Goal: Task Accomplishment & Management: Complete application form

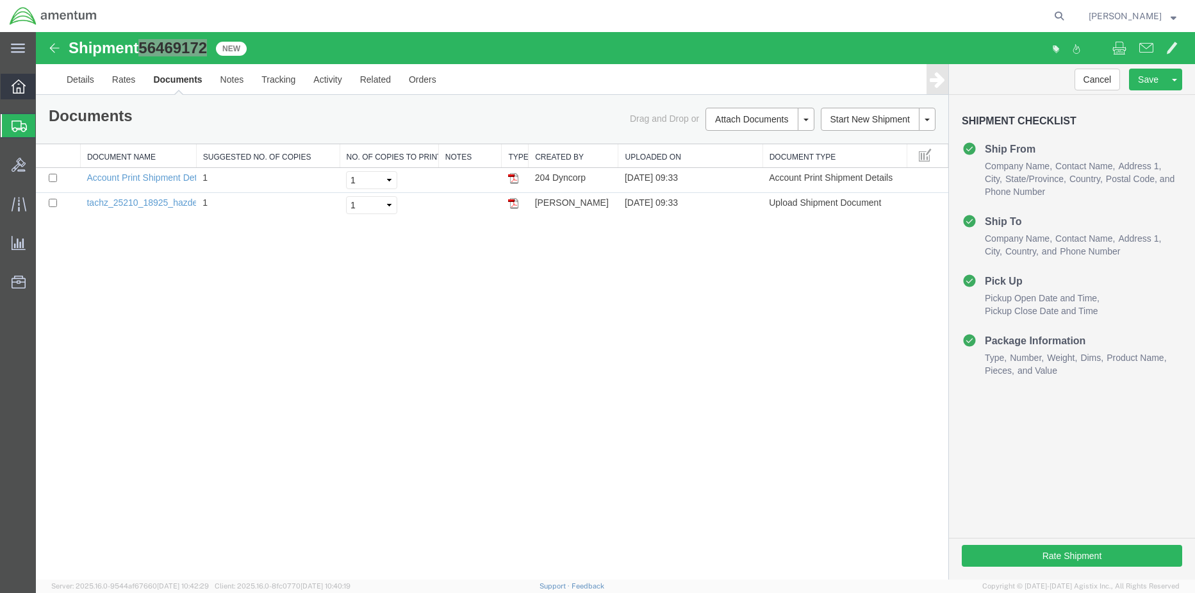
click at [5, 93] on div at bounding box center [19, 87] width 36 height 26
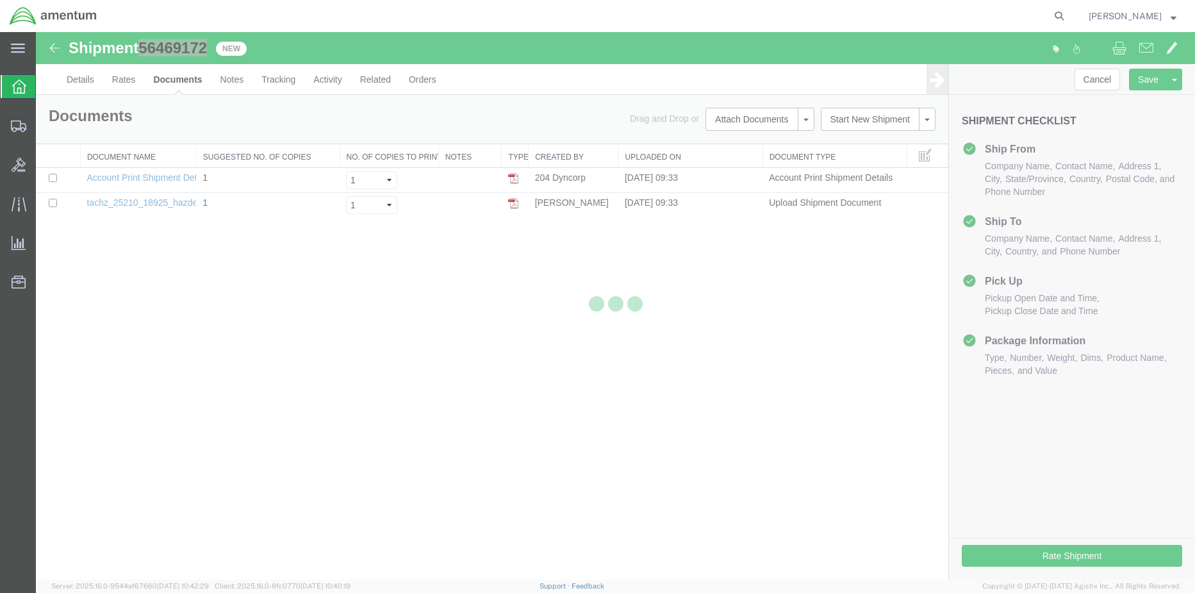
click at [12, 126] on icon at bounding box center [18, 127] width 15 height 12
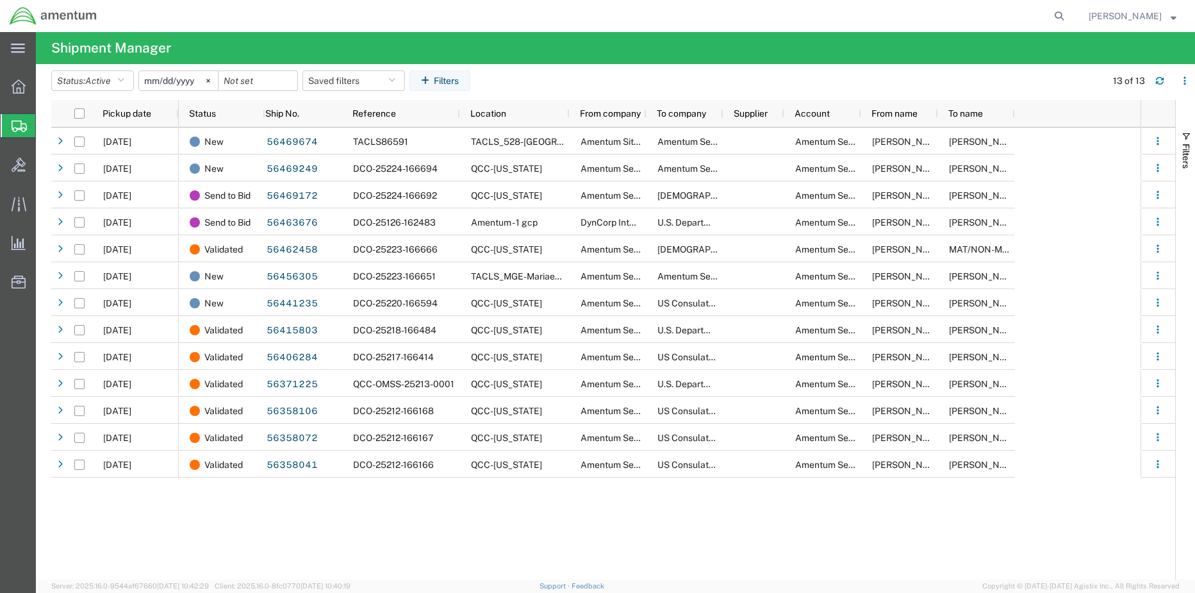
click at [0, 0] on span "Shipment Manager" at bounding box center [0, 0] width 0 height 0
click at [46, 129] on span "Shipments" at bounding box center [40, 126] width 10 height 26
click at [22, 92] on icon at bounding box center [19, 86] width 14 height 14
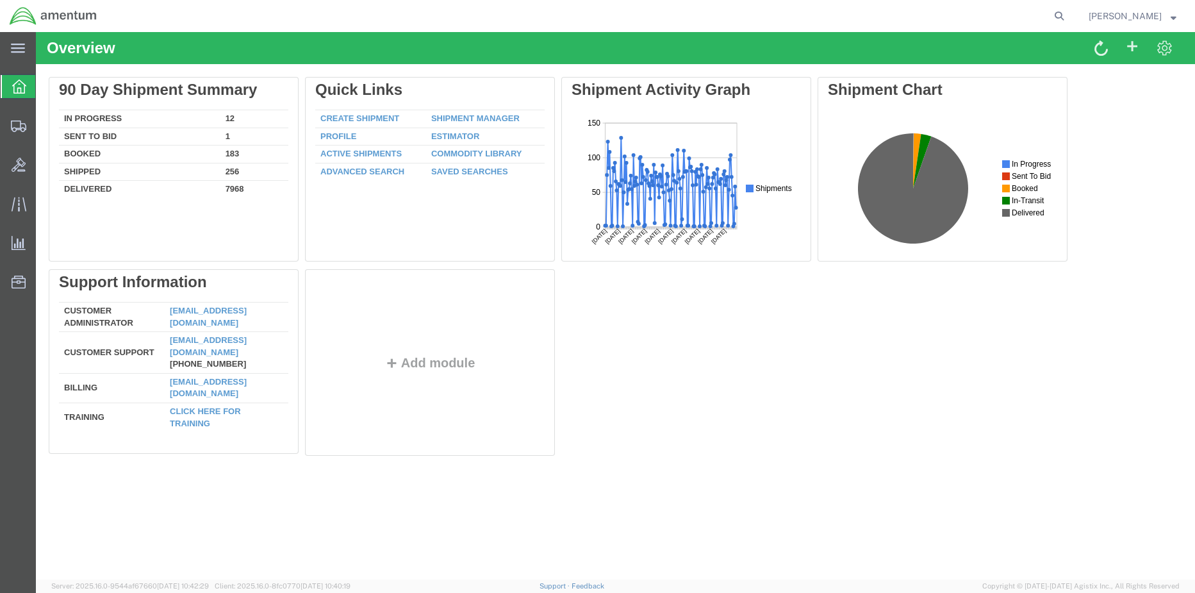
drag, startPoint x: 22, startPoint y: 135, endPoint x: 31, endPoint y: 140, distance: 10.7
click at [22, 137] on div at bounding box center [19, 126] width 36 height 26
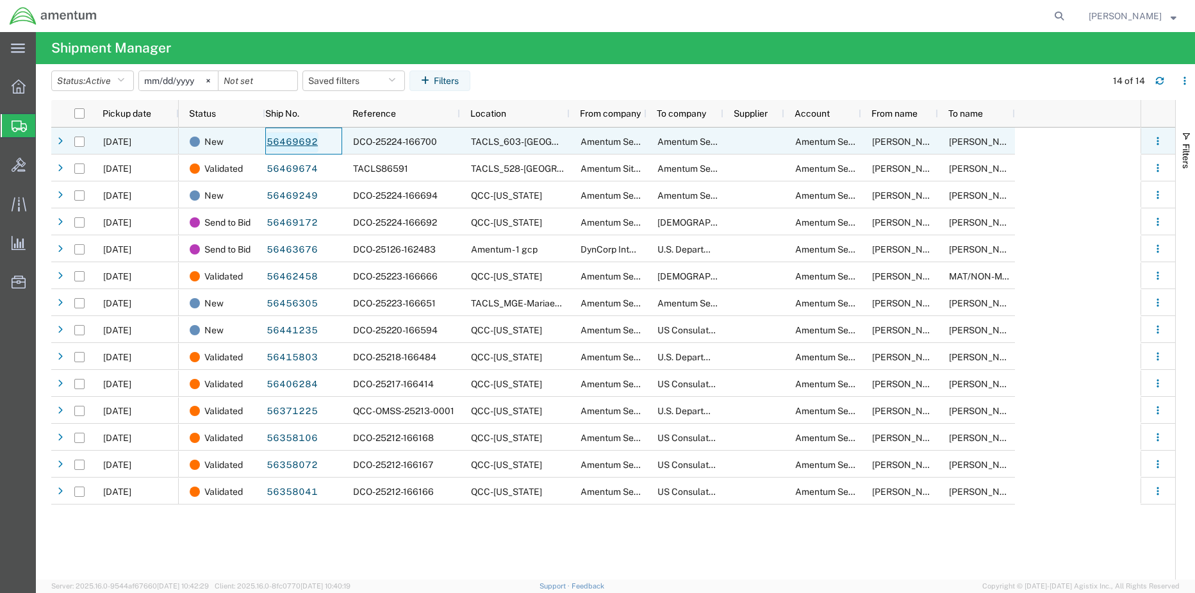
click at [290, 141] on link "56469692" at bounding box center [292, 142] width 53 height 21
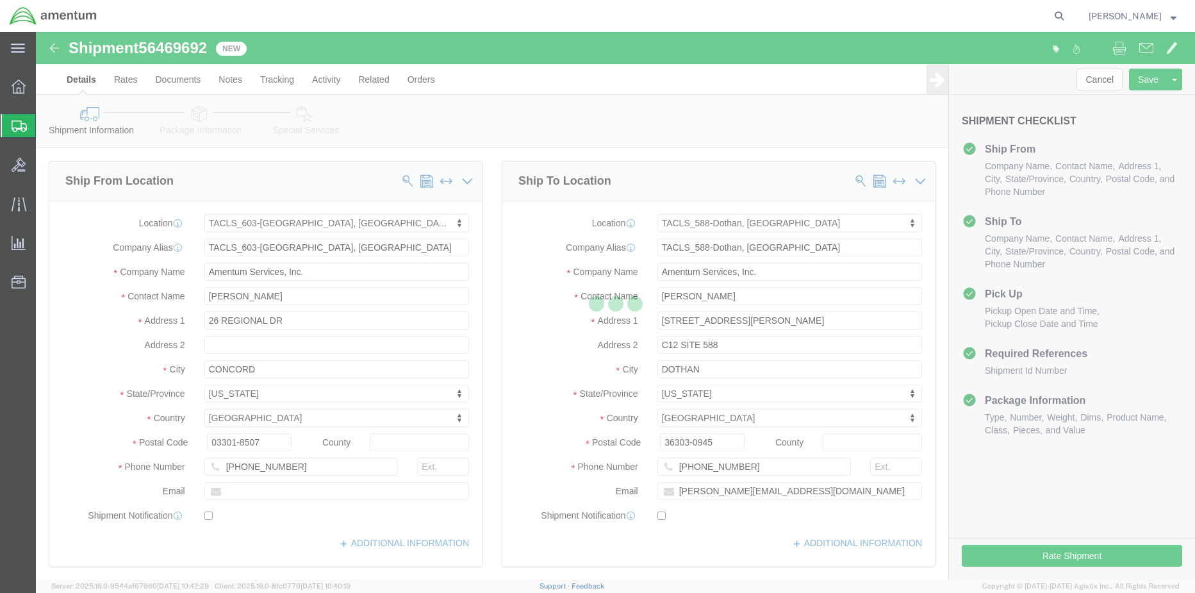
select select "42708"
select select "42706"
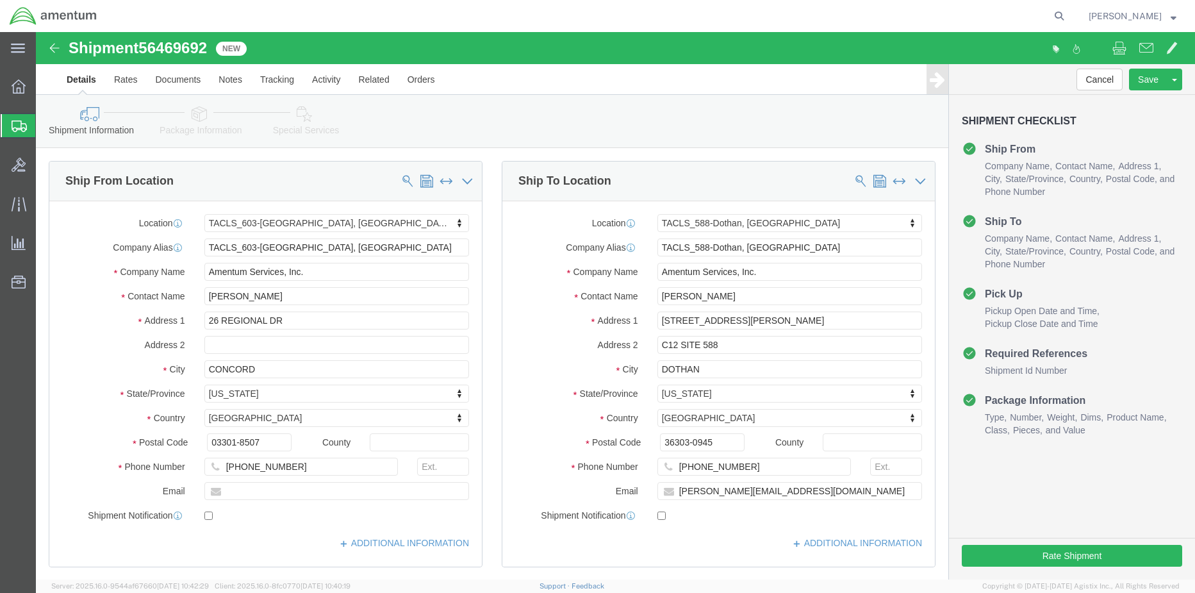
click span "56469692"
copy span "56469692"
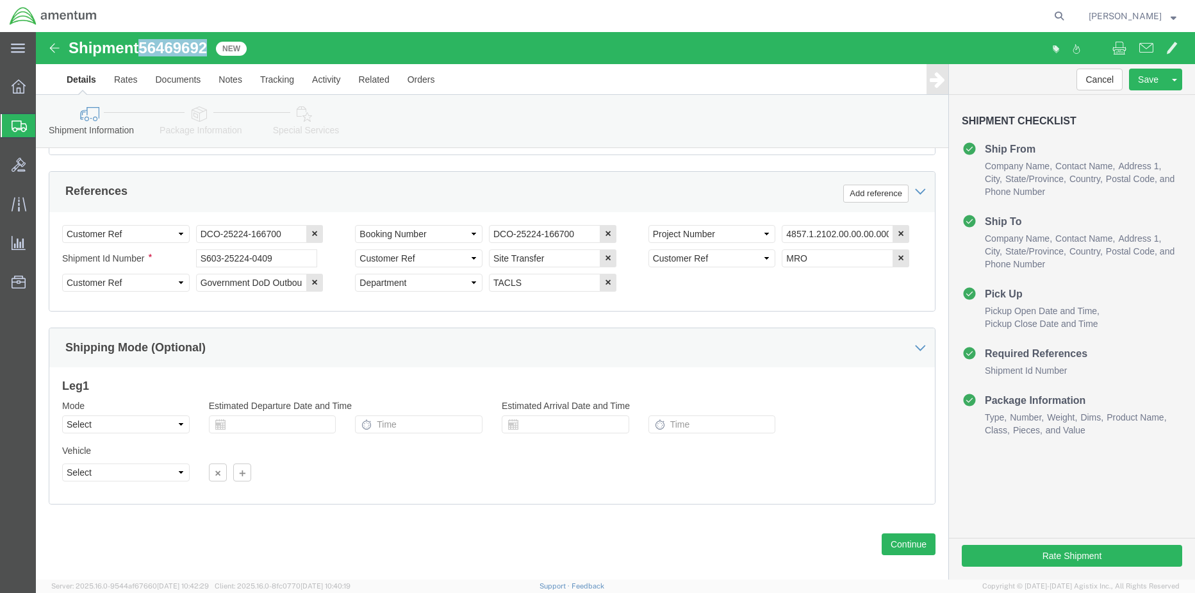
scroll to position [602, 0]
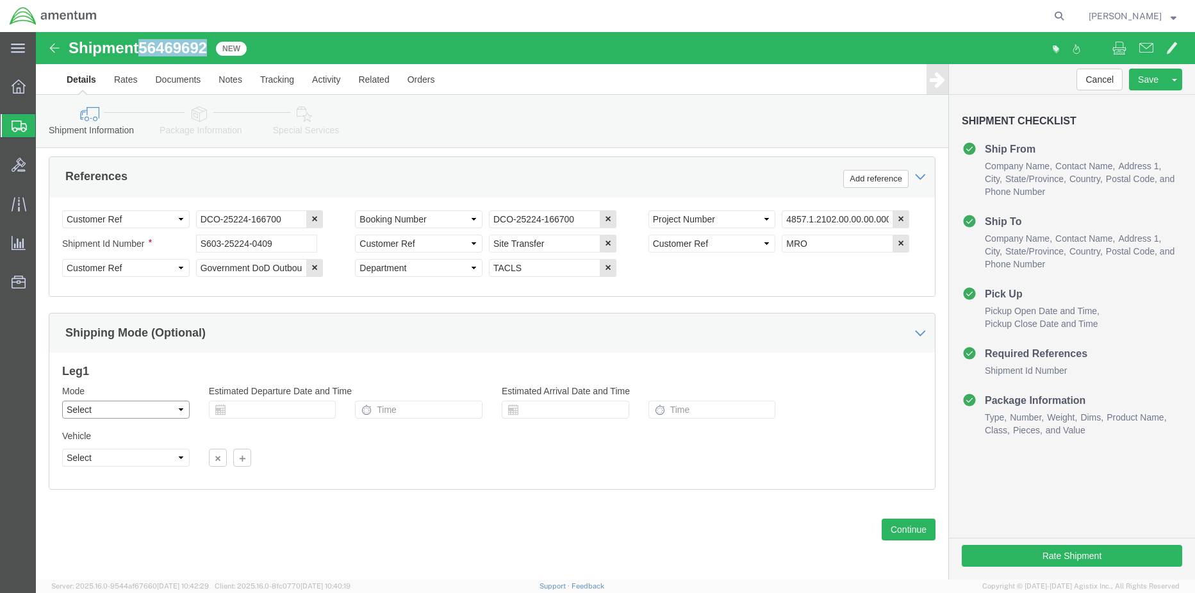
drag, startPoint x: 142, startPoint y: 380, endPoint x: 143, endPoint y: 387, distance: 7.1
click select "Select Air Less than Truckload Multi-Leg Ocean Freight Rail Small Parcel Truckl…"
select select "TL"
click select "Select Air Less than Truckload Multi-Leg Ocean Freight Rail Small Parcel Truckl…"
click select "Select 1-Ton (PSS) 10 Wheel 10 Yard Dump Truck 20 Yard Dump Truck Bobtail Botto…"
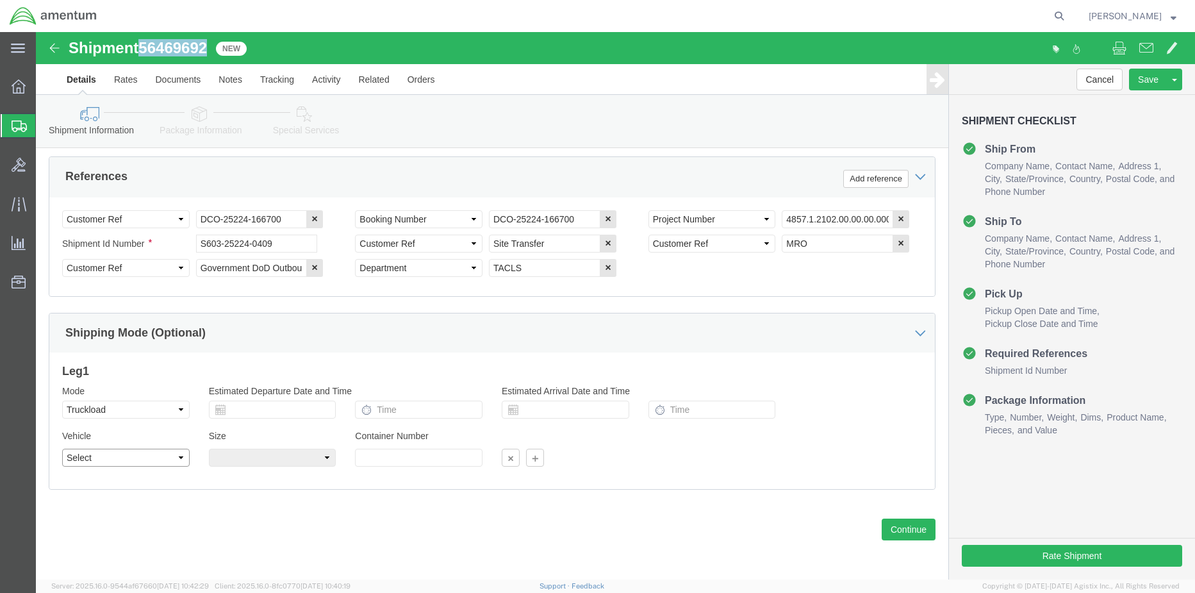
select select "FLBD"
click select "Select 1-Ton (PSS) 10 Wheel 10 Yard Dump Truck 20 Yard Dump Truck Bobtail Botto…"
click button "Continue"
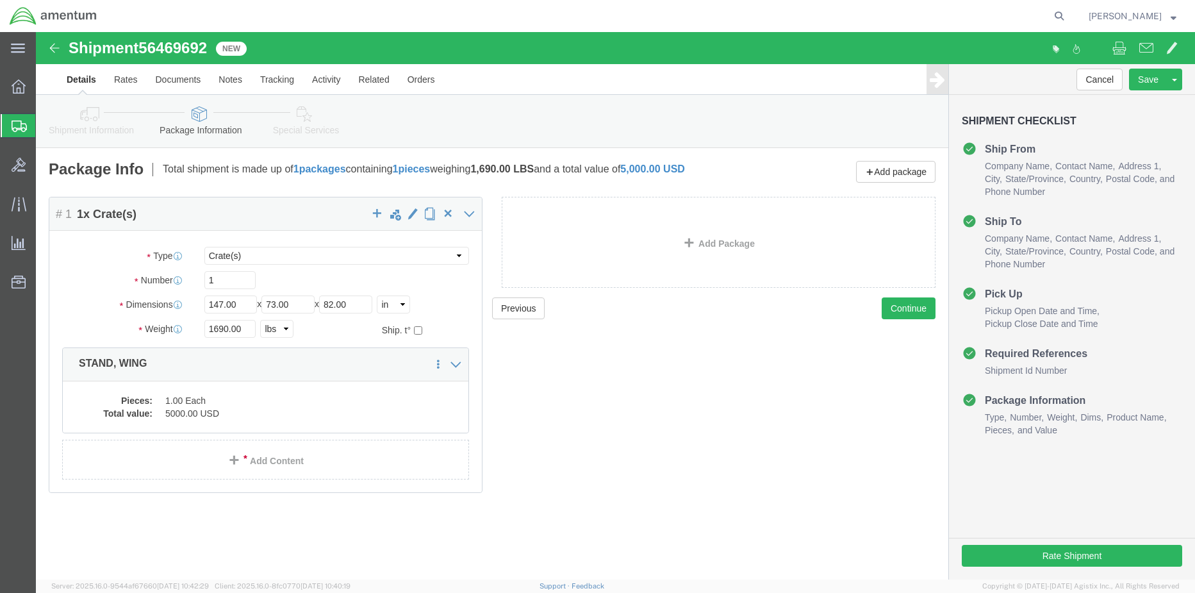
click at [0, 78] on ul "Overview Shipments Shipment Manager Create Shipment Create from Template Estima…" at bounding box center [18, 191] width 36 height 235
click at [18, 87] on icon at bounding box center [19, 86] width 14 height 14
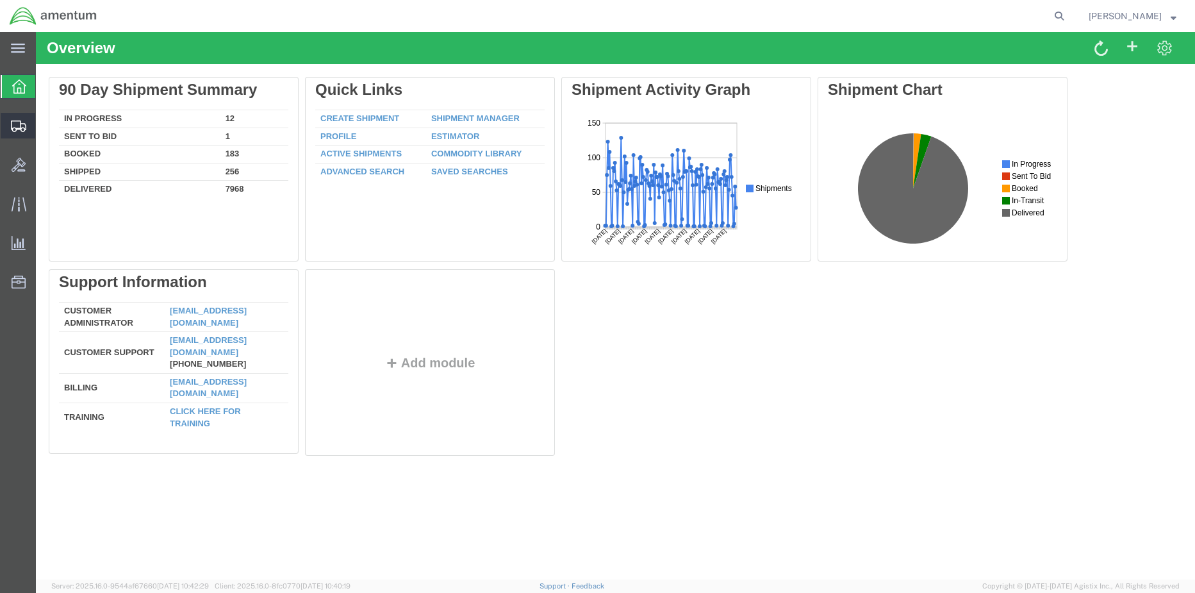
click at [0, 0] on span "Shipment Manager" at bounding box center [0, 0] width 0 height 0
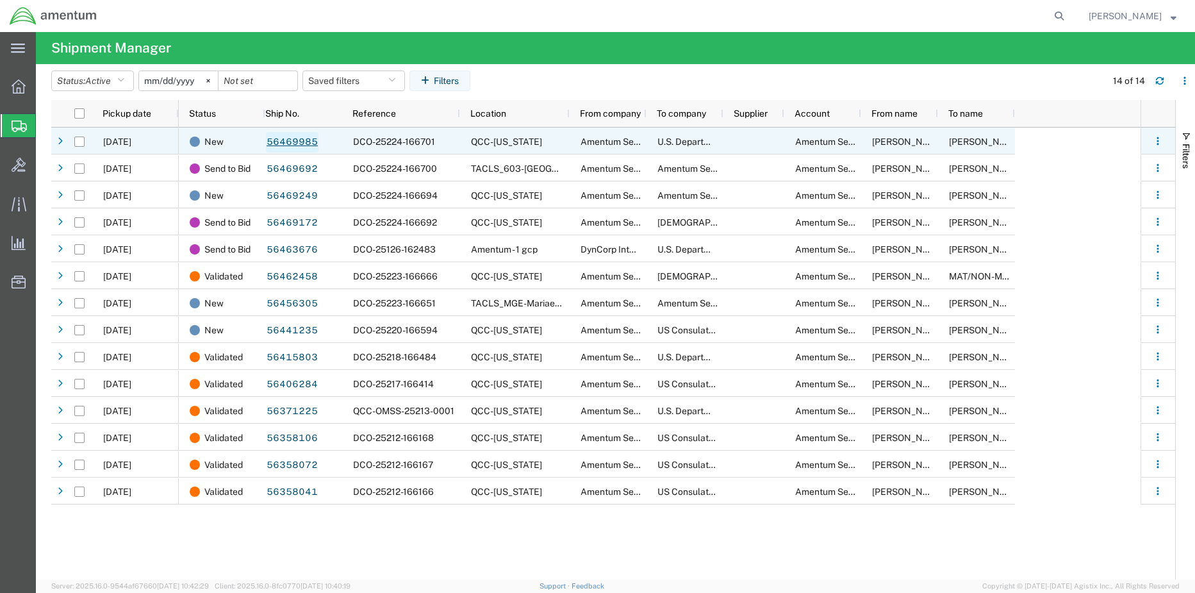
click at [281, 144] on link "56469985" at bounding box center [292, 142] width 53 height 21
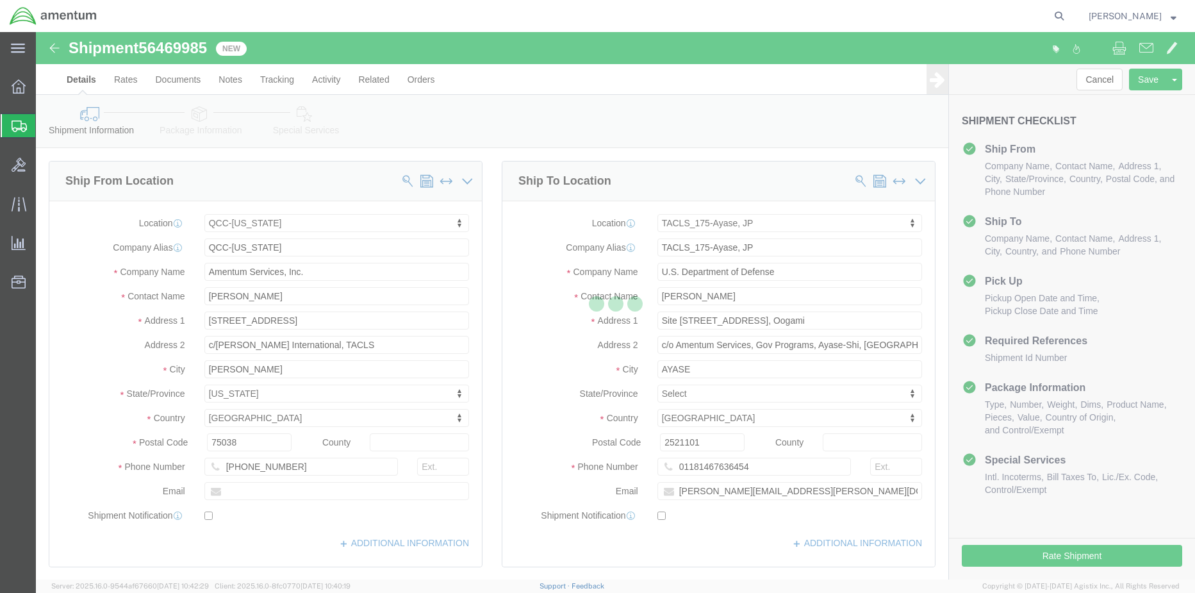
select select "42668"
select select "60371"
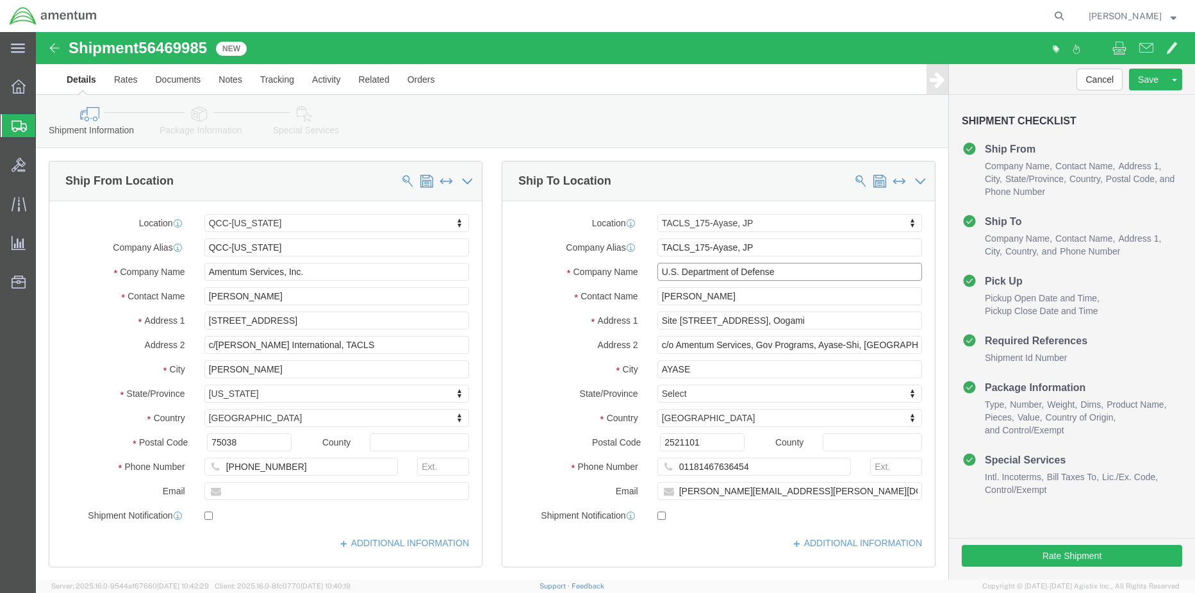
drag, startPoint x: 765, startPoint y: 240, endPoint x: 428, endPoint y: 238, distance: 337.8
click div "Ship From Location Location [GEOGRAPHIC_DATA]-[US_STATE] My Profile Location [P…"
type input "j"
type input "JET AVIATION"
type input "[PERSON_NAME]"
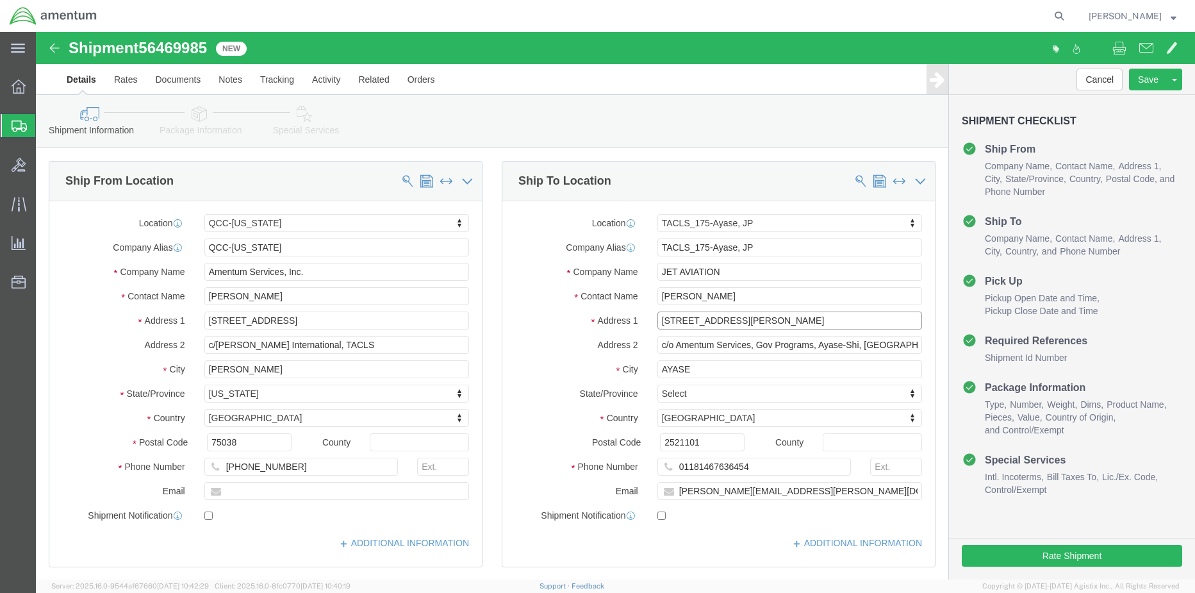
type input "[STREET_ADDRESS][PERSON_NAME]"
select select
type input "."
type input "C"
type input "AEROGLEN"
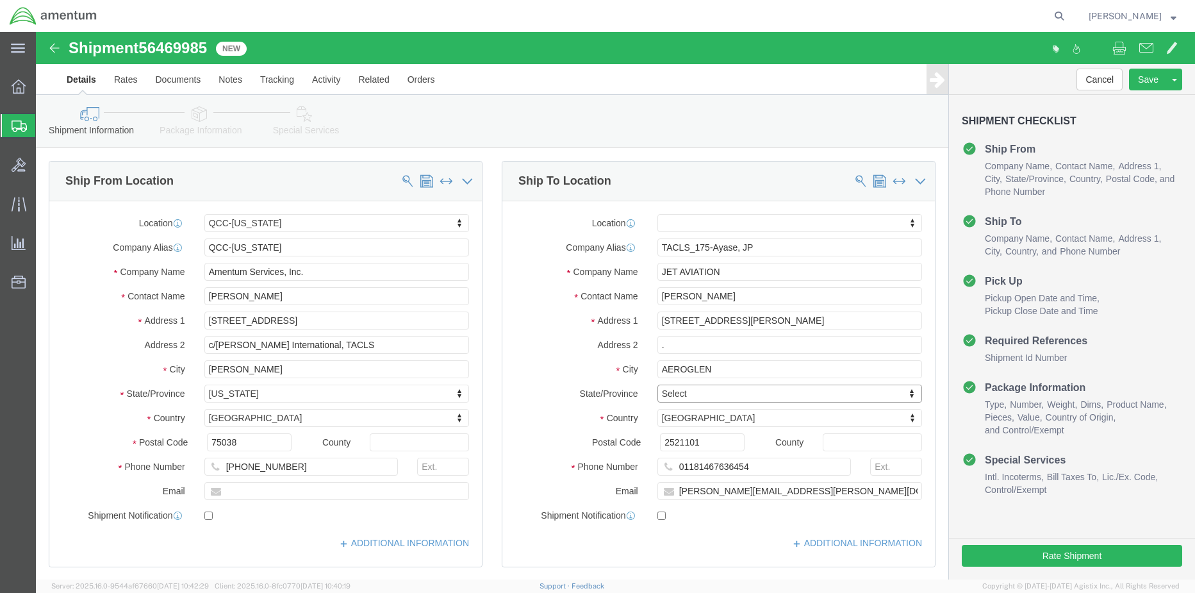
type input "A"
type input "AUS"
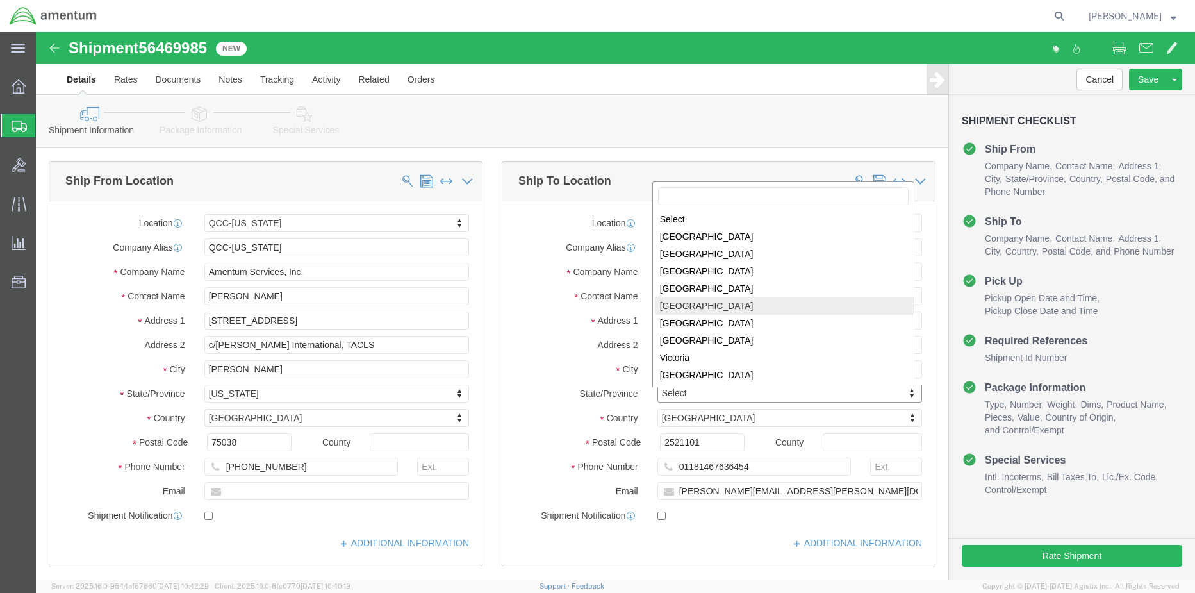
select select "QLD"
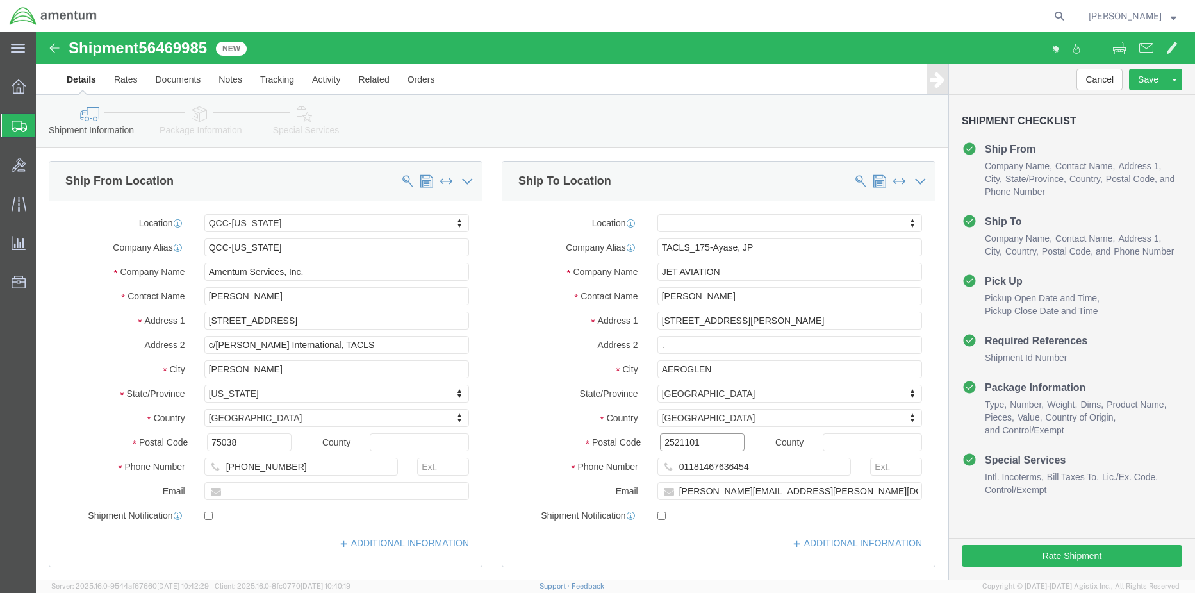
drag, startPoint x: 669, startPoint y: 413, endPoint x: 610, endPoint y: 414, distance: 59.0
click div "2521101"
type input "4870"
type input "0409237229"
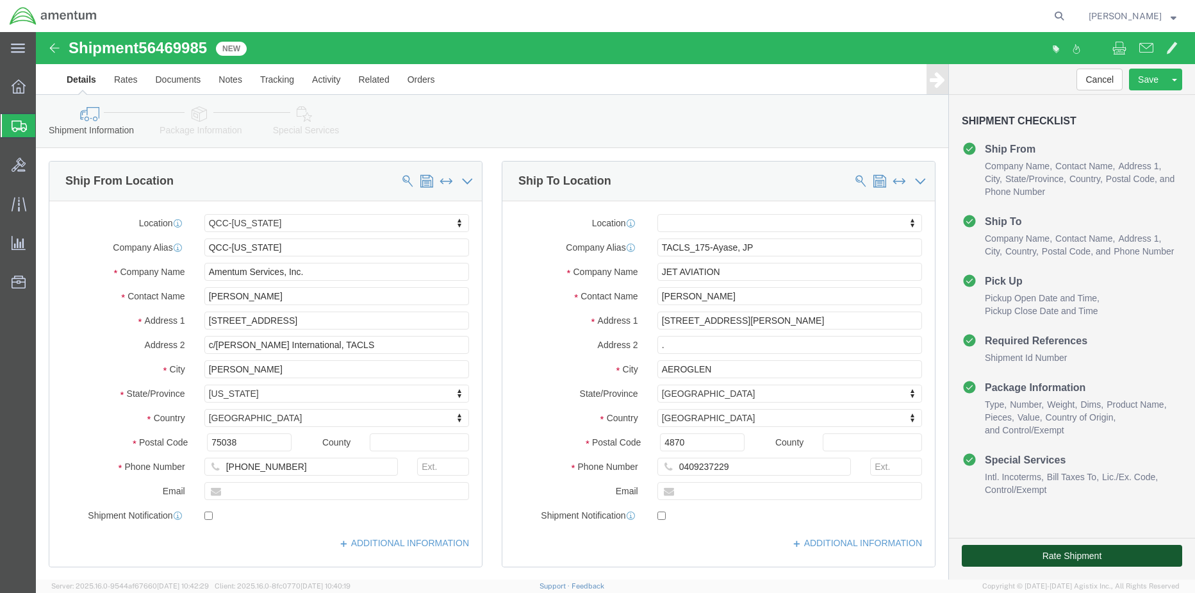
click button "Rate Shipment"
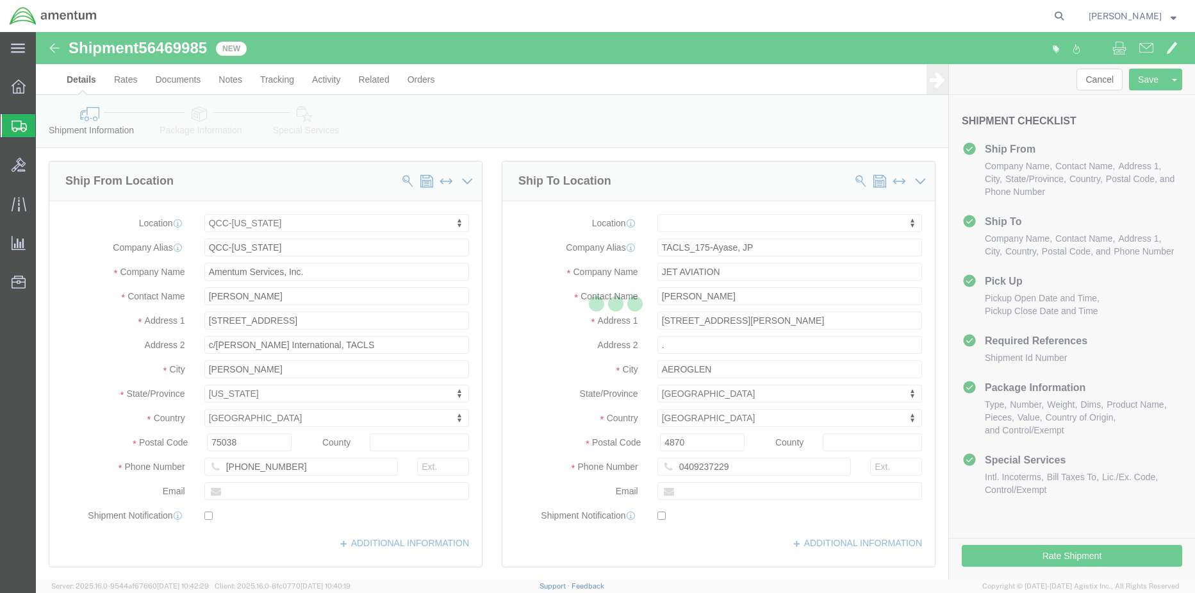
select select
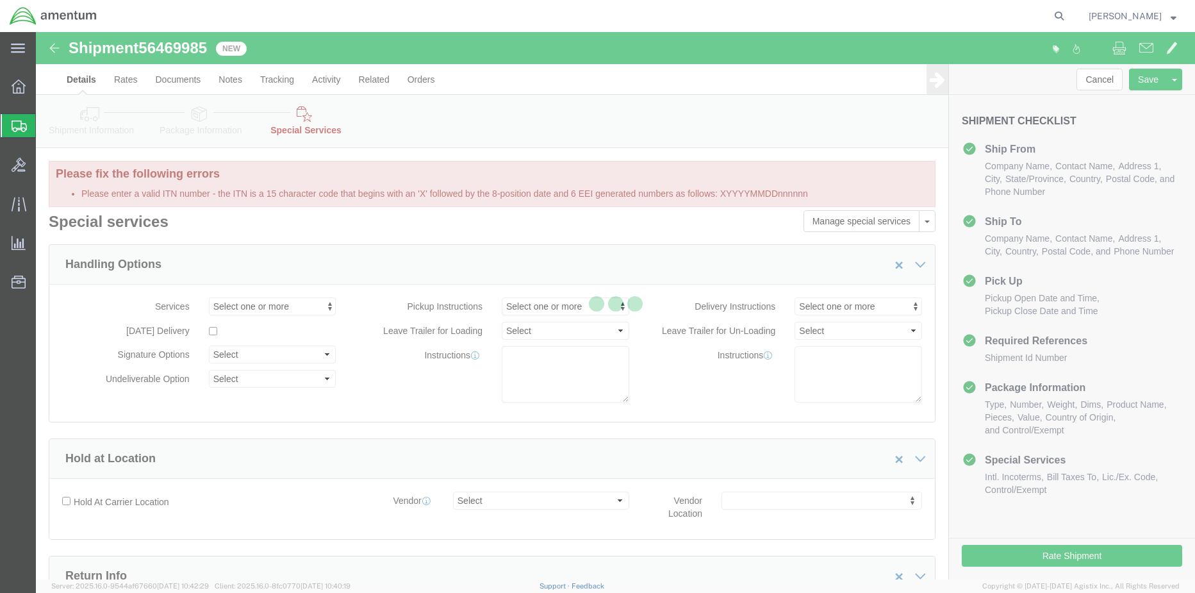
select select "DEPARTMENT"
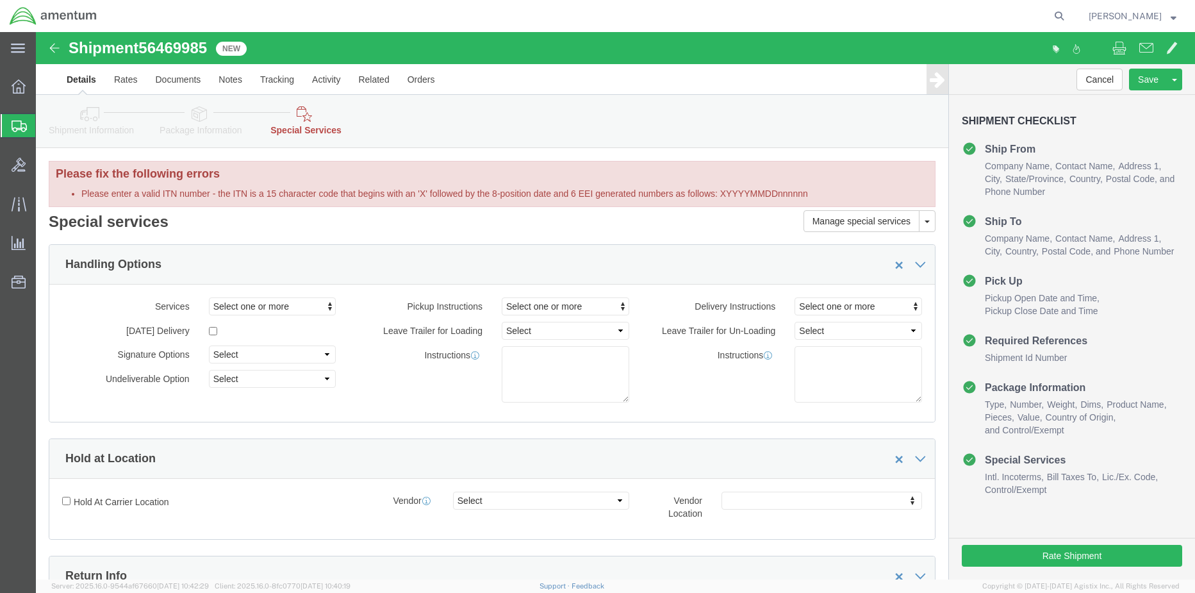
click icon
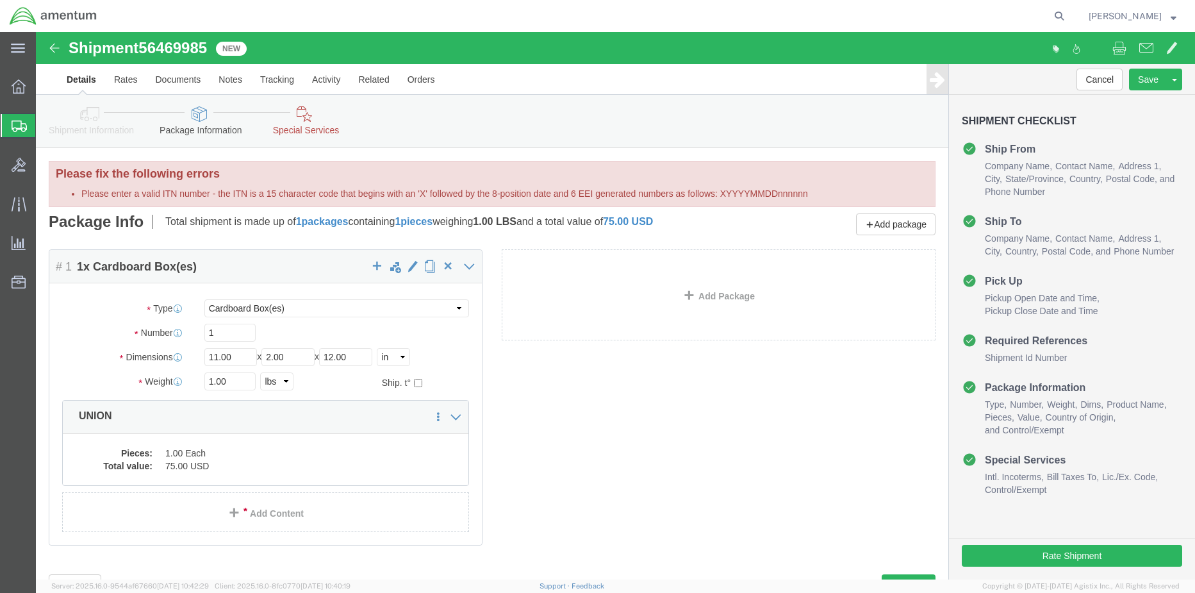
click icon
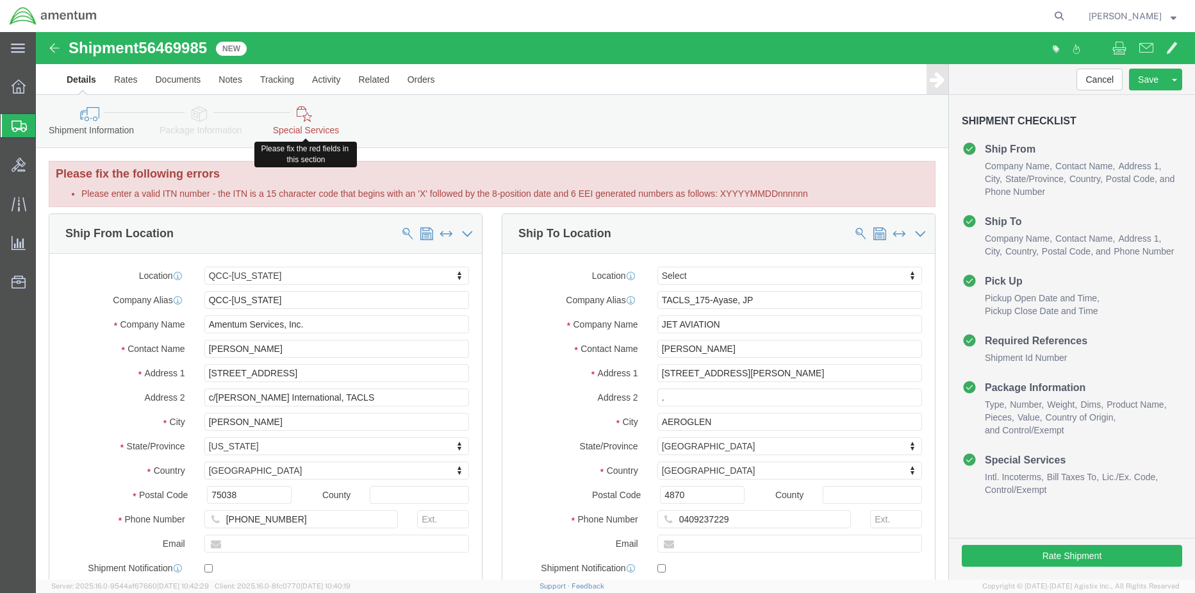
click link "Special Services"
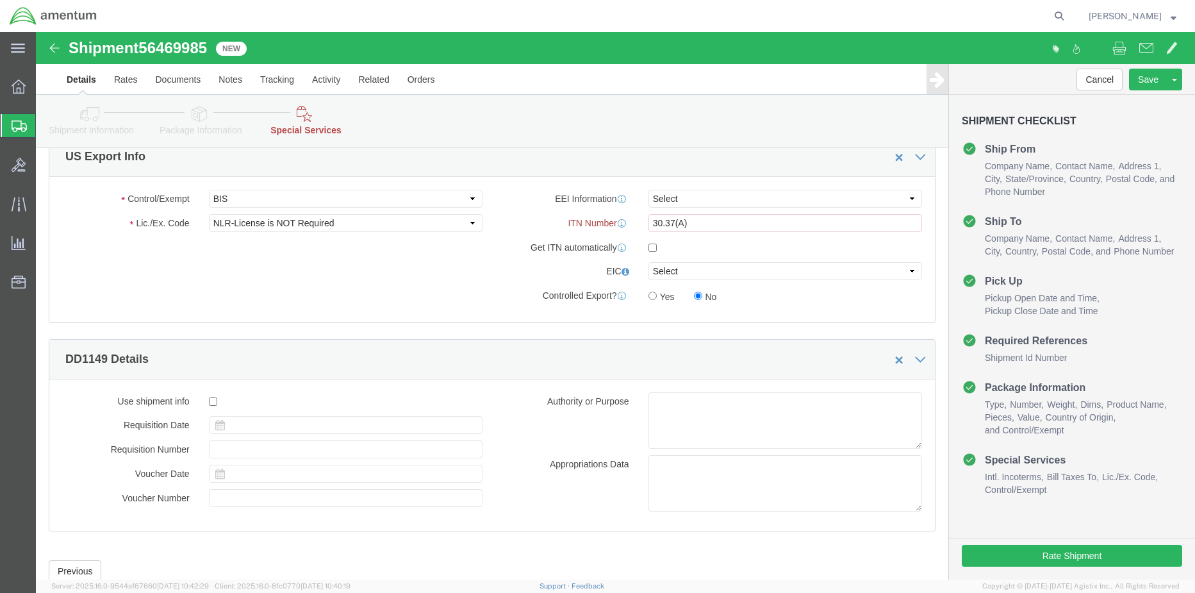
scroll to position [1004, 0]
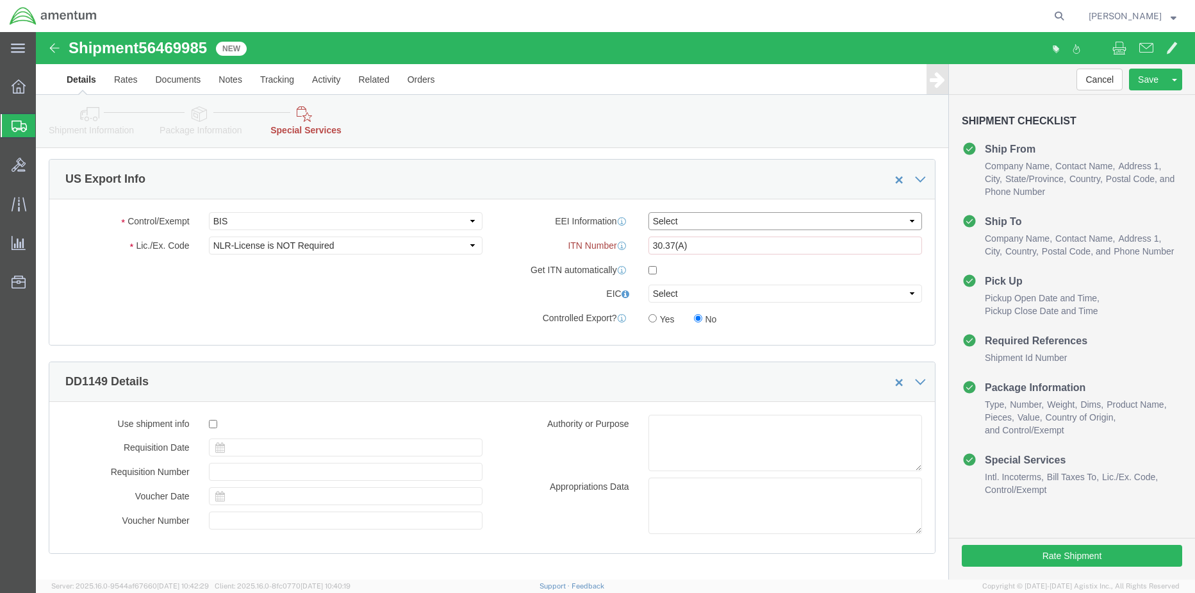
click select "Select AES-Direct EEI Carrier File EEI EEI Exempt"
select select "EXEM"
click select "Select AES-Direct EEI Carrier File EEI EEI Exempt"
click button "Rate Shipment"
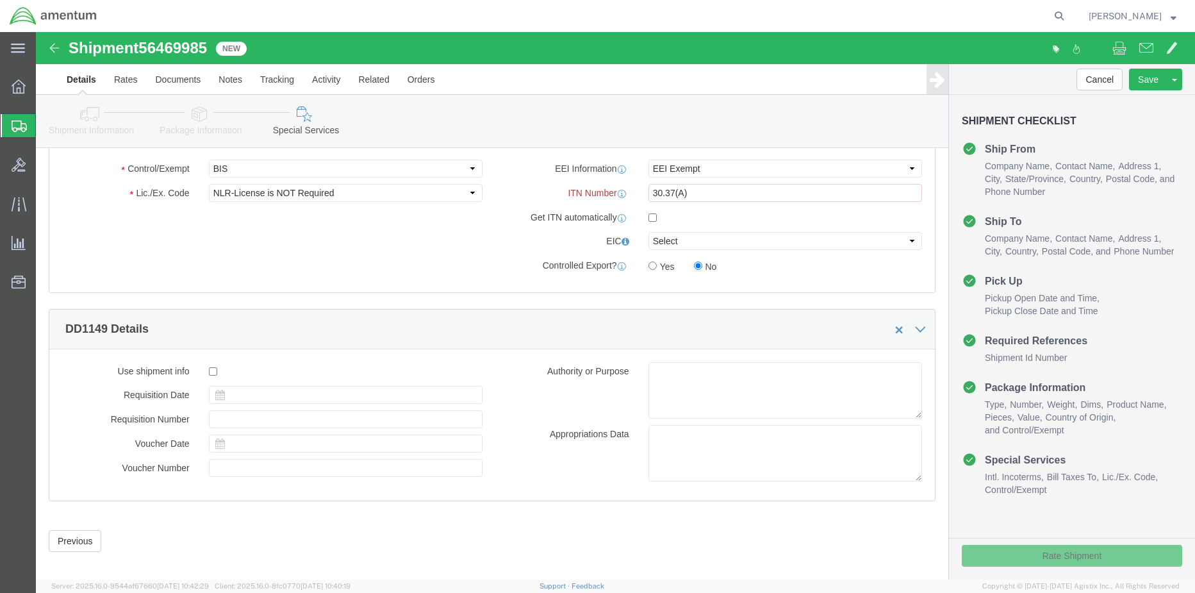
scroll to position [952, 0]
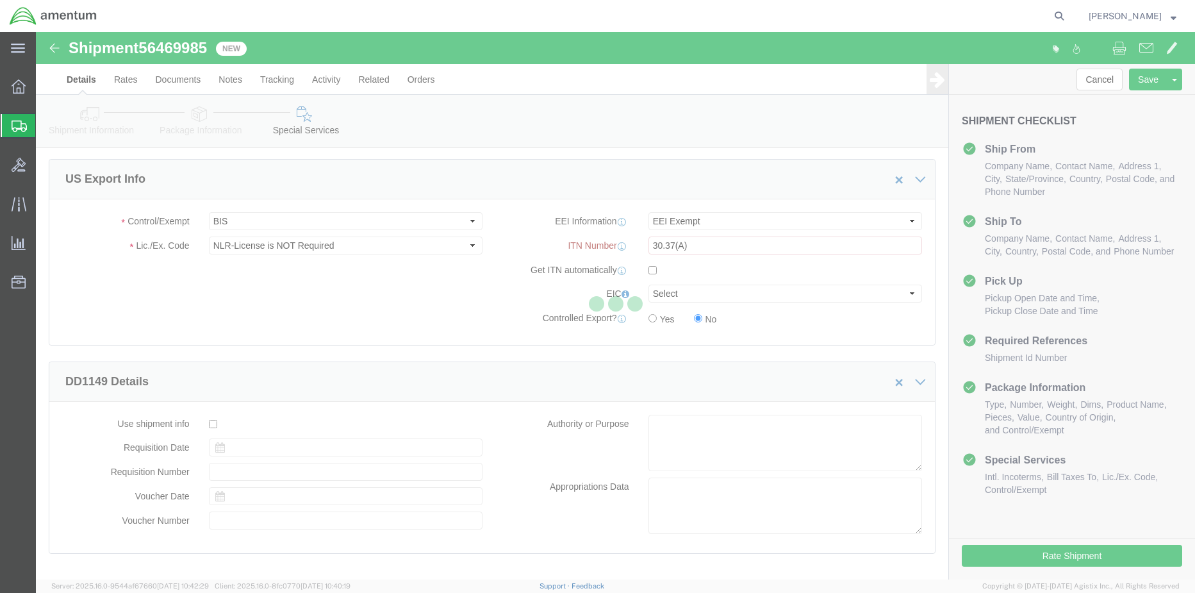
select select
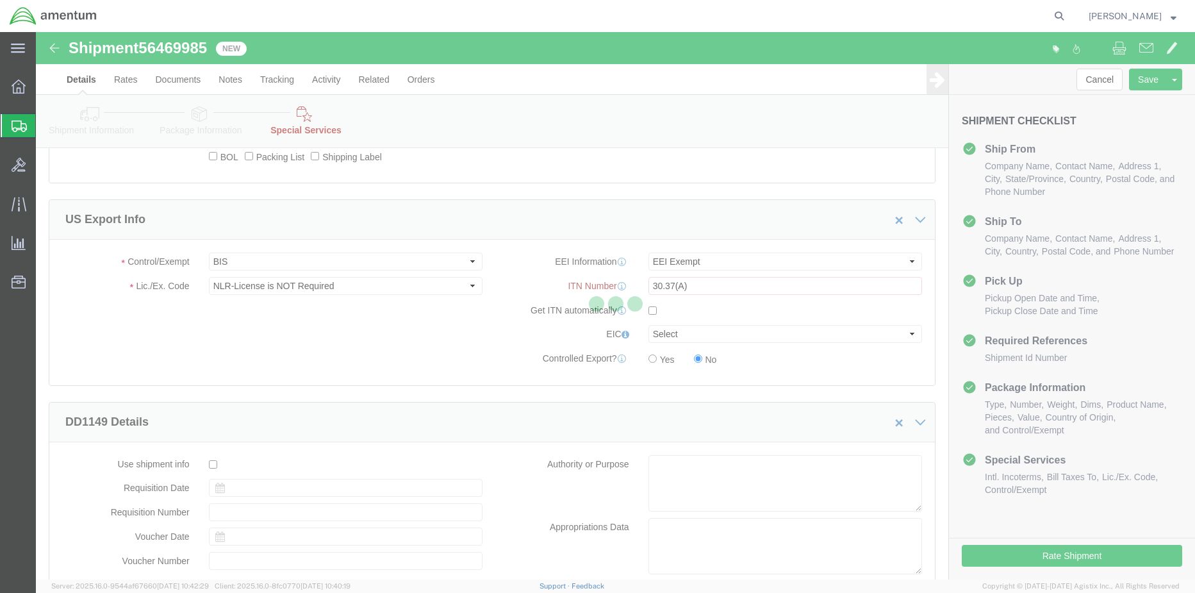
select select "DEPARTMENT"
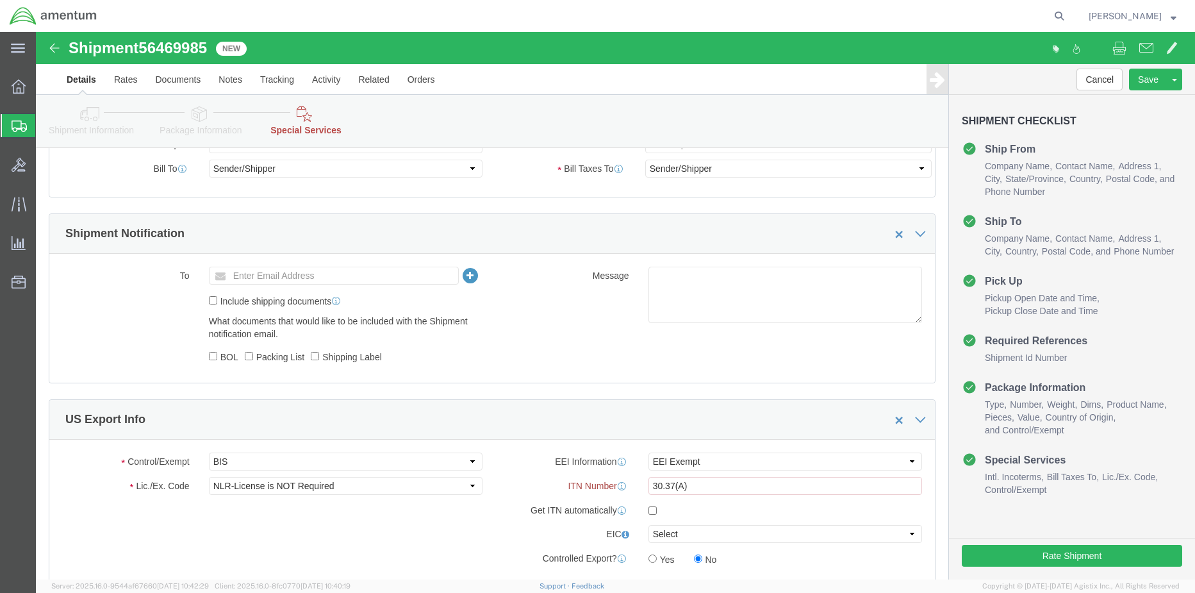
scroll to position [962, 0]
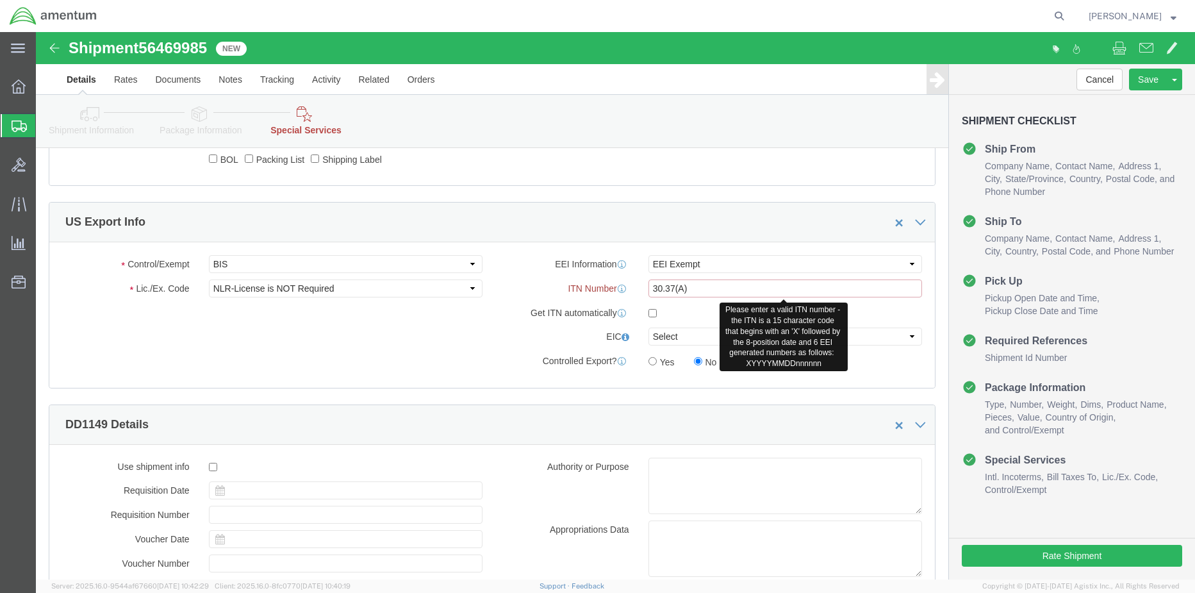
drag, startPoint x: 669, startPoint y: 253, endPoint x: 549, endPoint y: 260, distance: 120.1
click div "ITN Number 30.37(A) Please enter a valid ITN number - the ITN is a 15 character…"
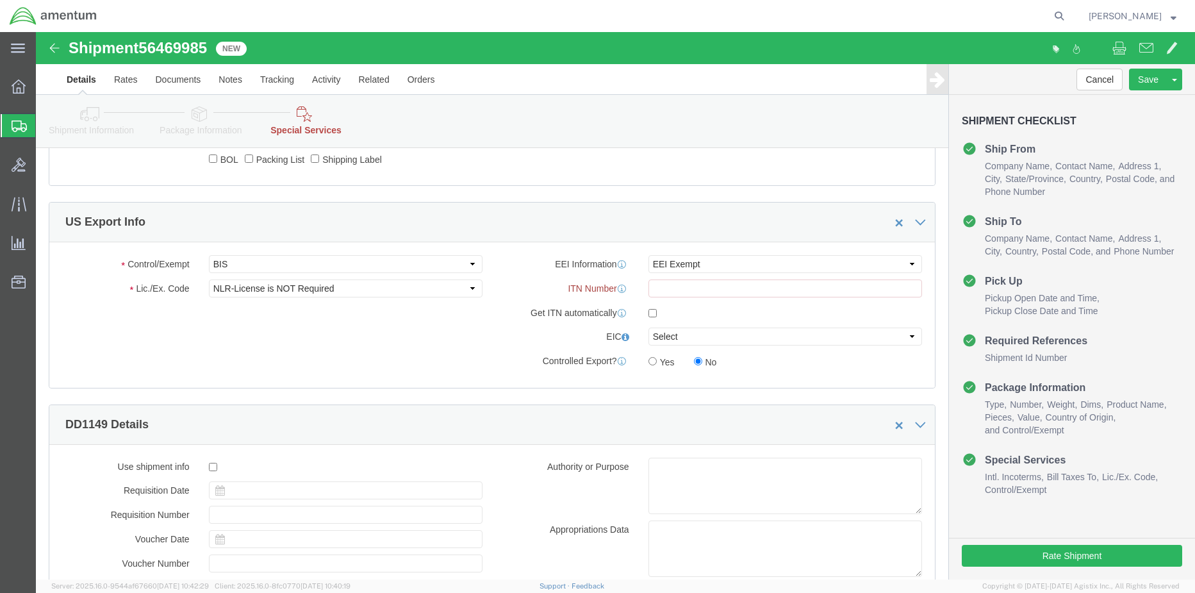
click div "Control/Exempt Select ATF BIS DEA EPA FDA FTR ITAR OFAC Other (OPA) Lic./Ex. Co…"
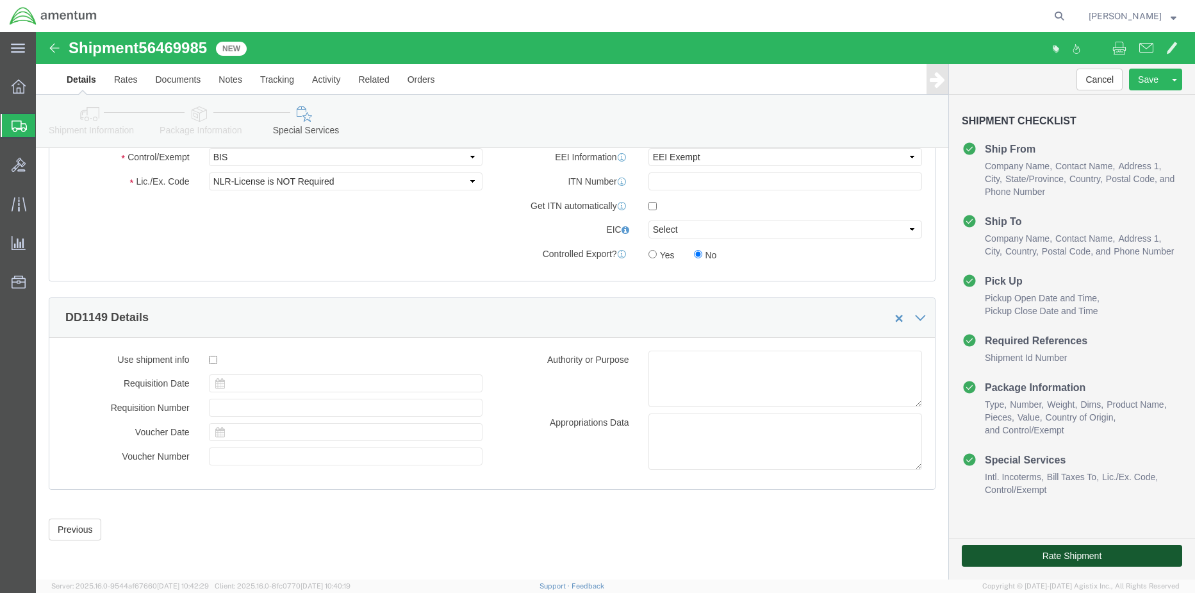
click button "Rate Shipment"
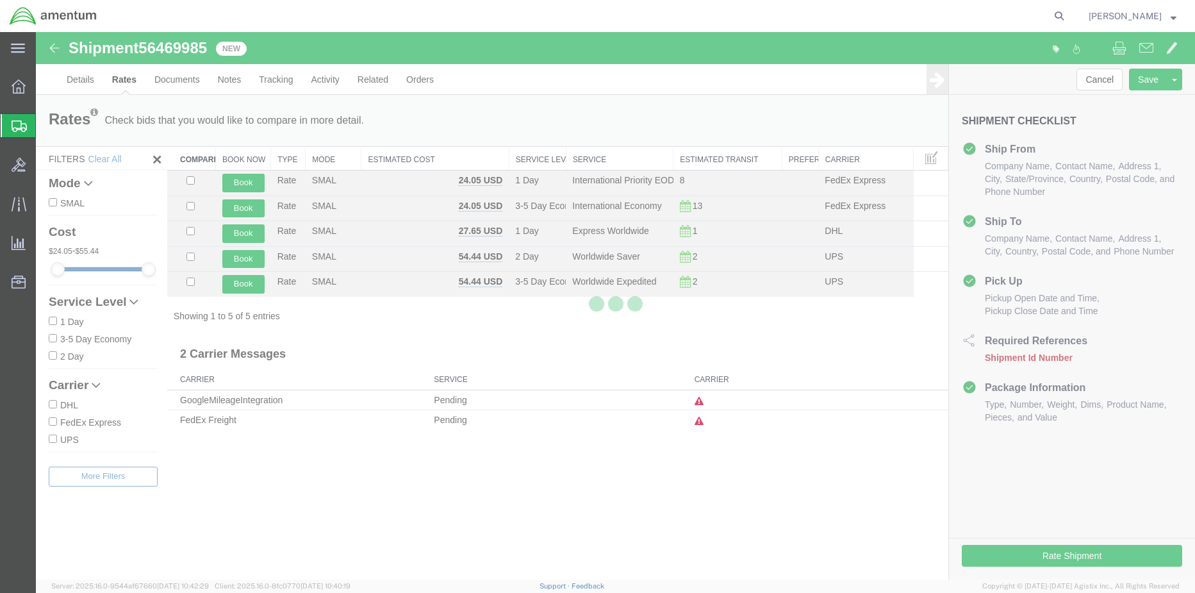
scroll to position [0, 0]
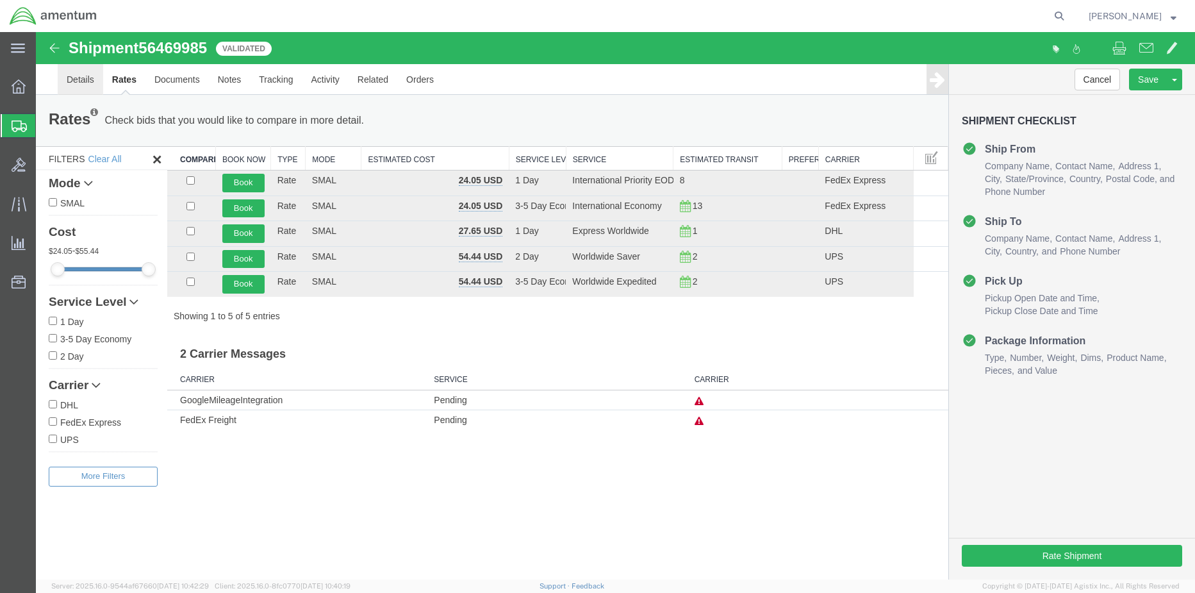
click at [85, 83] on link "Details" at bounding box center [81, 79] width 46 height 31
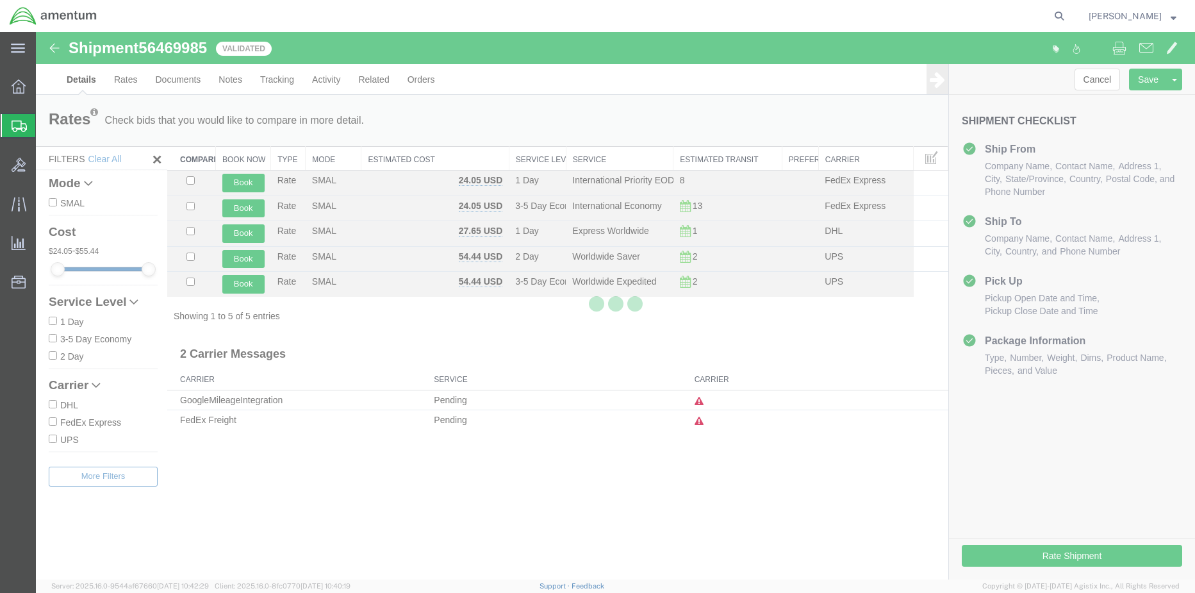
select select "42668"
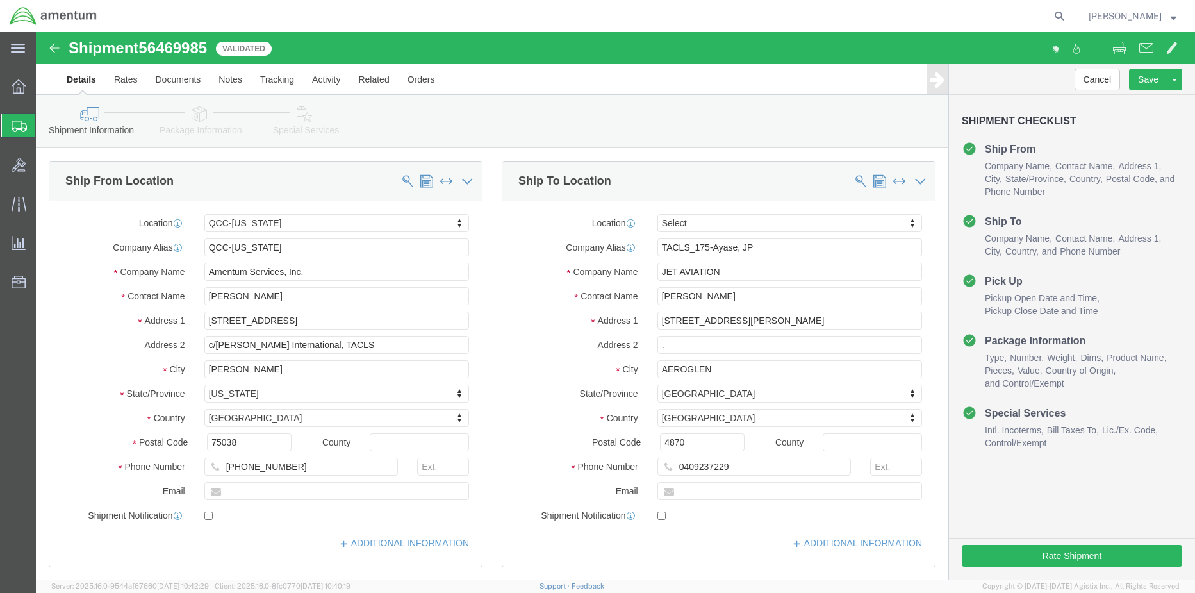
click link "Special Services"
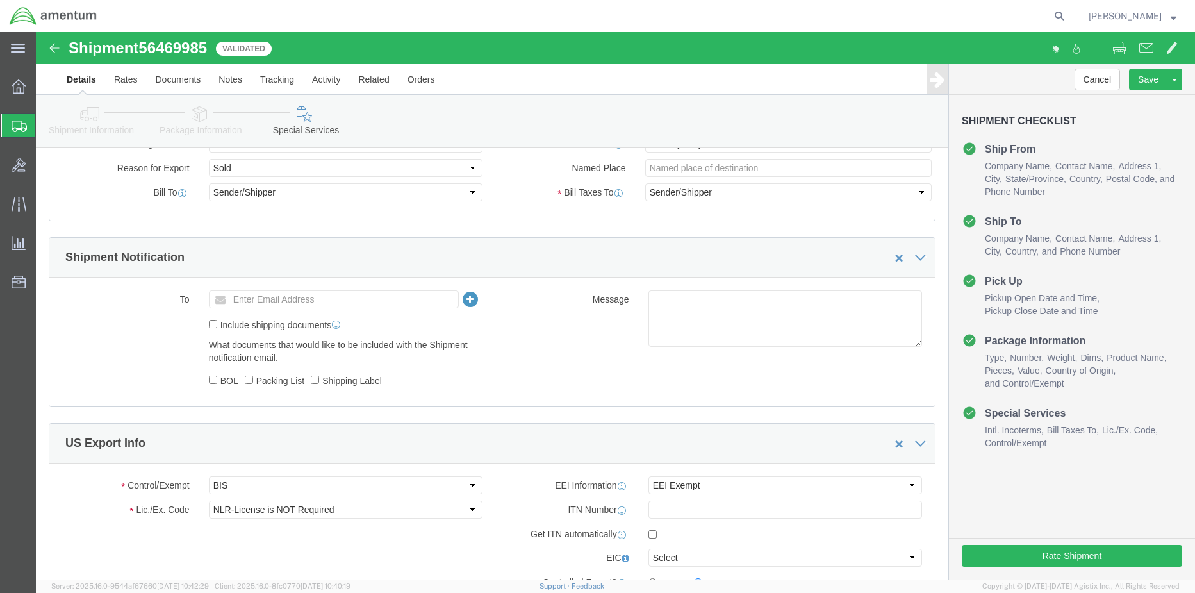
scroll to position [833, 0]
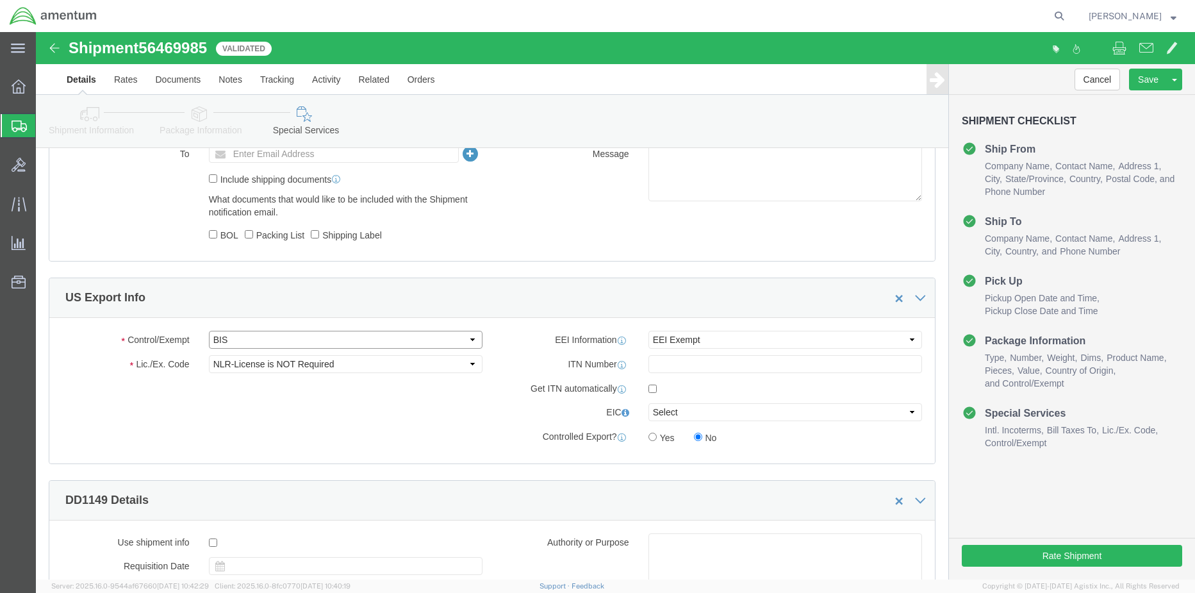
click select "Select ATF BIS DEA EPA FDA FTR ITAR OFAC Other (OPA)"
select select "FTR"
click select "Select ATF BIS DEA EPA FDA FTR ITAR OFAC Other (OPA)"
click select "Select 30.2(d)(2) 30.36 30.37(a) 30.37(f) 30.37(g) 30.37(h) 30.37(i) 30.37(j) 3…"
select select "30.37(a)"
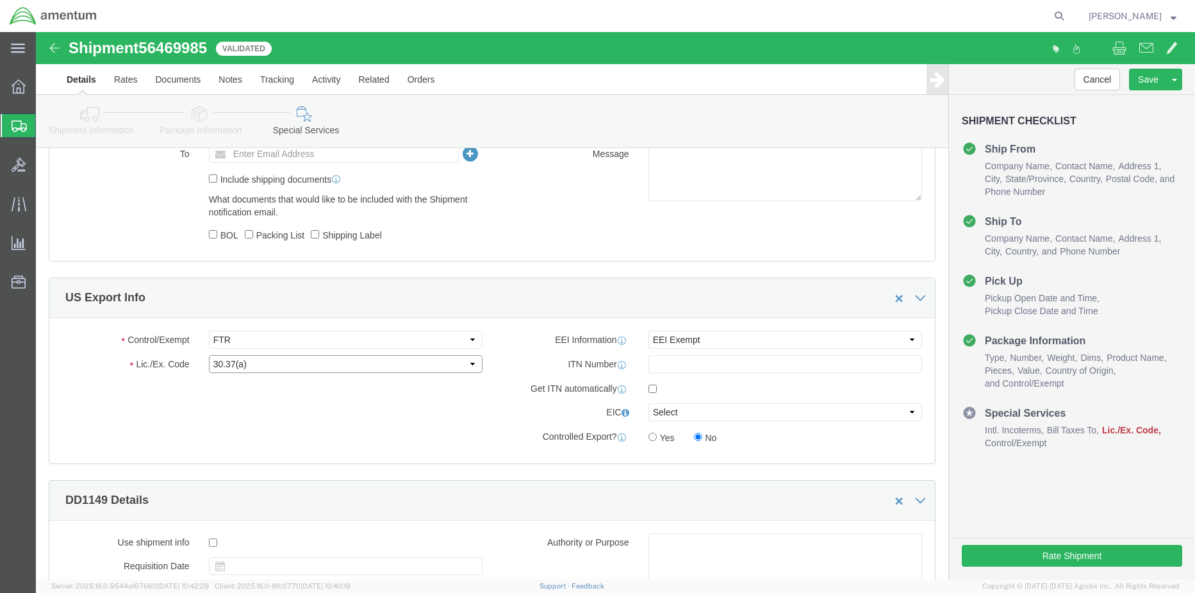
click select "Select 30.2(d)(2) 30.36 30.37(a) 30.37(f) 30.37(g) 30.37(h) 30.37(i) 30.37(j) 3…"
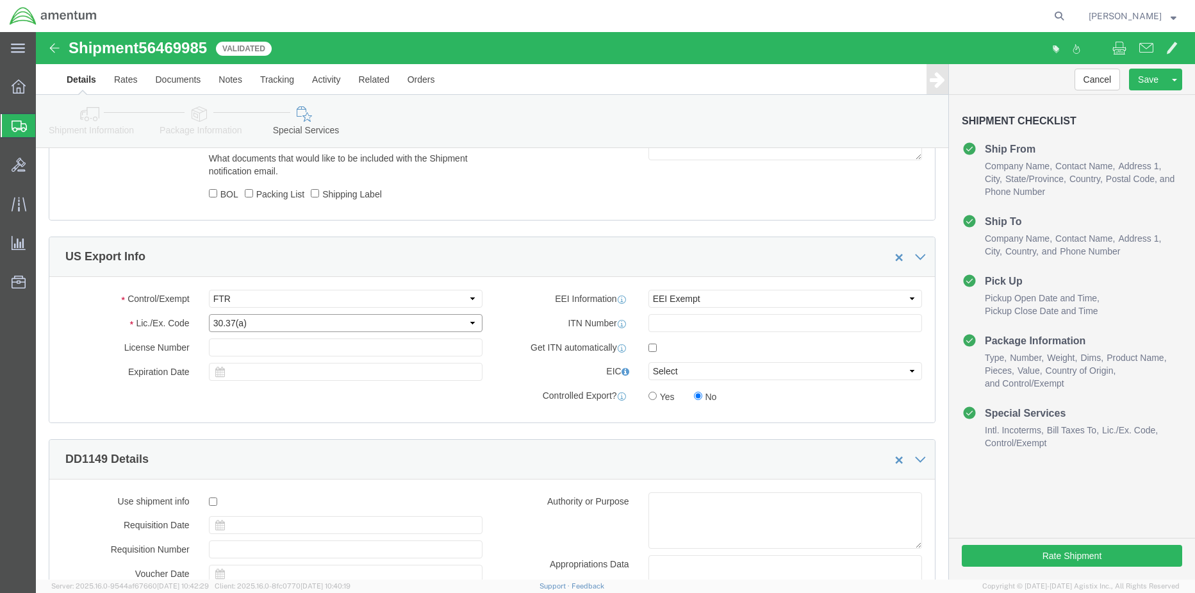
scroll to position [1016, 0]
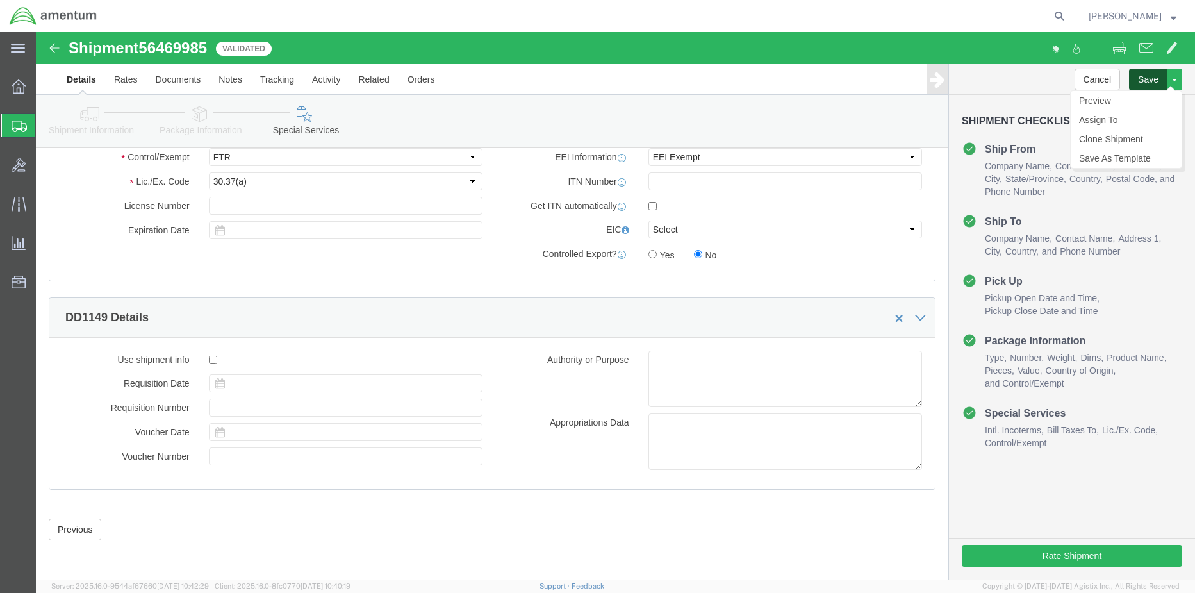
click button "Save"
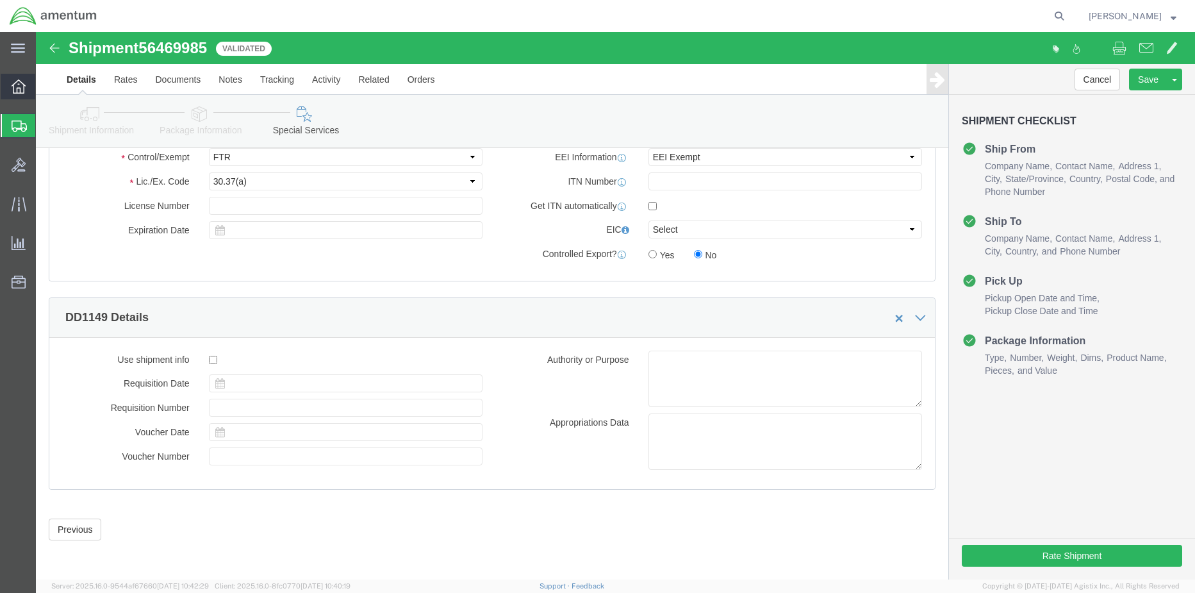
click at [22, 88] on icon at bounding box center [19, 86] width 14 height 14
